Goal: Transaction & Acquisition: Obtain resource

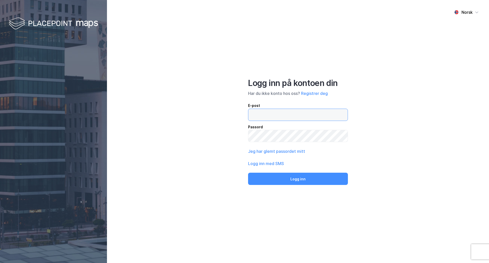
click at [273, 117] on input "email" at bounding box center [297, 115] width 99 height 12
type input "[PERSON_NAME][EMAIL_ADDRESS][DOMAIN_NAME]"
click at [248, 172] on button "Logg inn" at bounding box center [298, 178] width 100 height 12
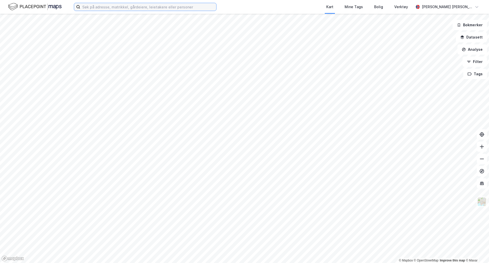
click at [116, 4] on input at bounding box center [148, 7] width 136 height 8
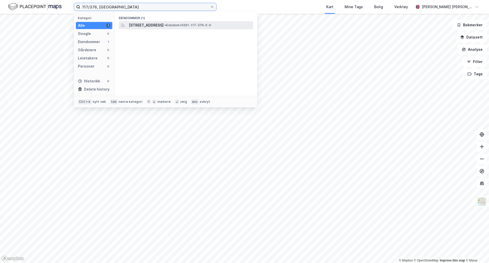
type input "117/376, [GEOGRAPHIC_DATA]"
click at [154, 27] on span "[STREET_ADDRESS]" at bounding box center [146, 25] width 35 height 6
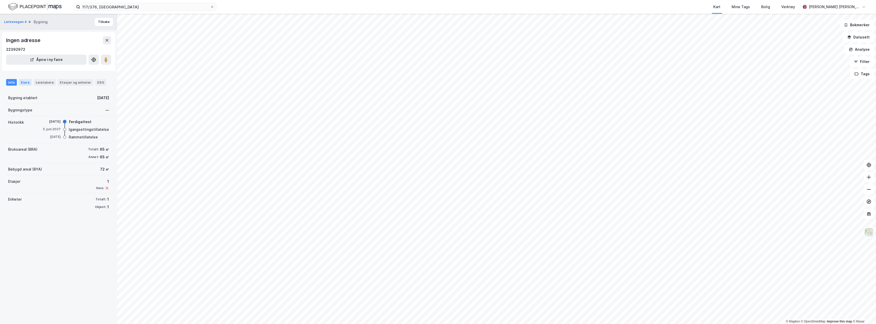
click at [25, 83] on div "Eiere" at bounding box center [25, 82] width 13 height 7
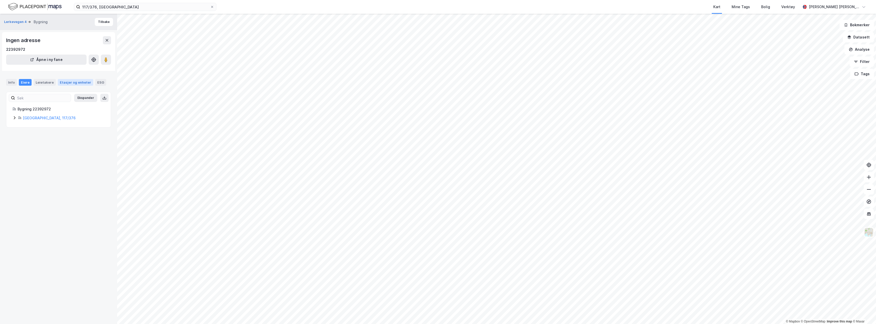
click at [66, 84] on div "Etasjer og enheter" at bounding box center [75, 82] width 31 height 5
click at [12, 80] on div "Info" at bounding box center [11, 82] width 11 height 7
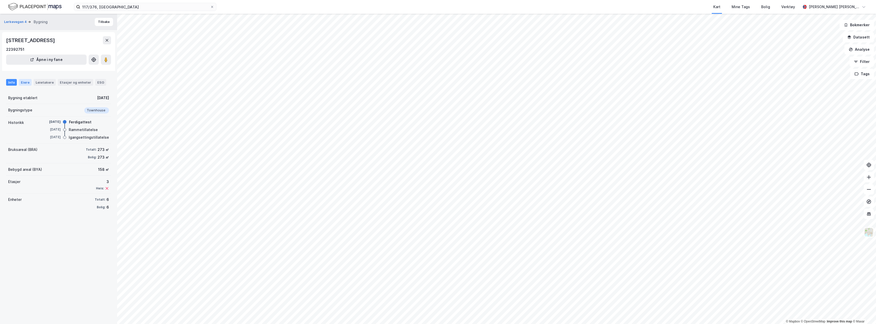
click at [23, 79] on div "Eiere" at bounding box center [25, 82] width 13 height 7
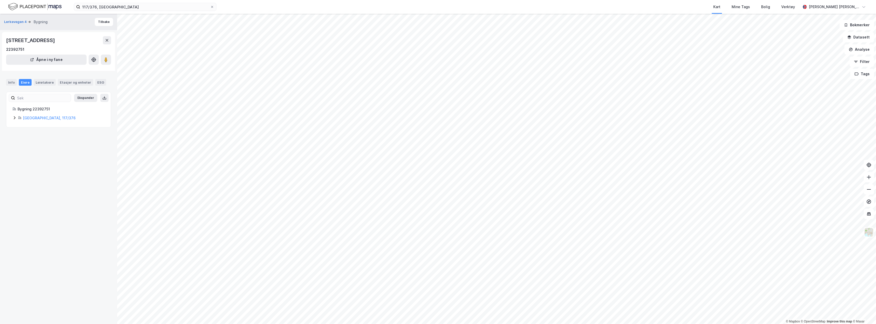
click at [14, 118] on icon at bounding box center [14, 118] width 4 height 4
click at [53, 133] on link "[GEOGRAPHIC_DATA]" at bounding box center [64, 135] width 37 height 4
click at [47, 84] on div "Leietakere" at bounding box center [45, 82] width 22 height 7
click at [25, 116] on div "Vis leietakere uten ansatte" at bounding box center [43, 113] width 48 height 6
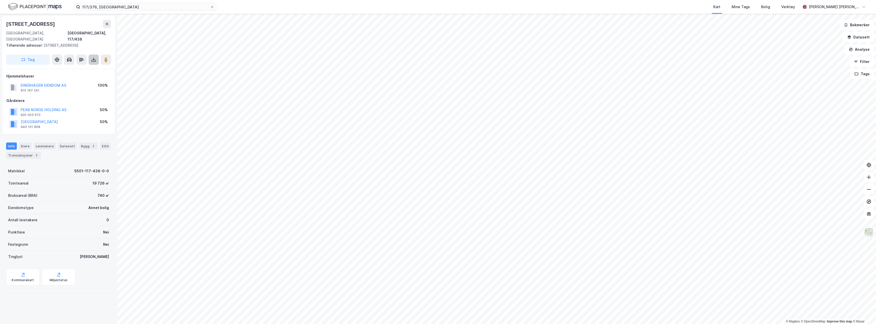
click at [91, 57] on icon at bounding box center [93, 59] width 5 height 5
click at [86, 66] on div "Last ned grunnbok" at bounding box center [72, 70] width 54 height 8
click at [92, 55] on div "Last [PERSON_NAME] grunnbok Last [PERSON_NAME] matrikkelrapport" at bounding box center [94, 60] width 10 height 10
click at [93, 57] on icon at bounding box center [93, 59] width 5 height 5
click at [90, 76] on div "Last ned matrikkelrapport" at bounding box center [75, 78] width 42 height 4
